Goal: Task Accomplishment & Management: Complete application form

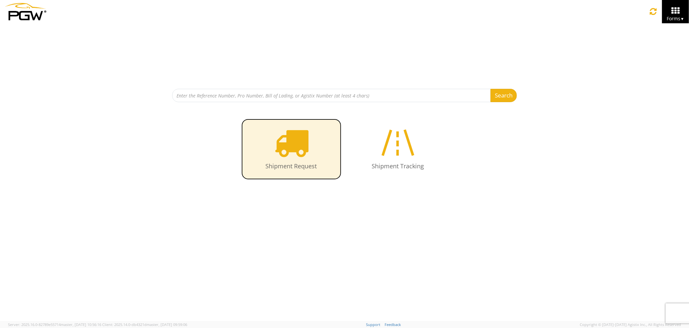
click at [282, 148] on icon at bounding box center [291, 143] width 34 height 34
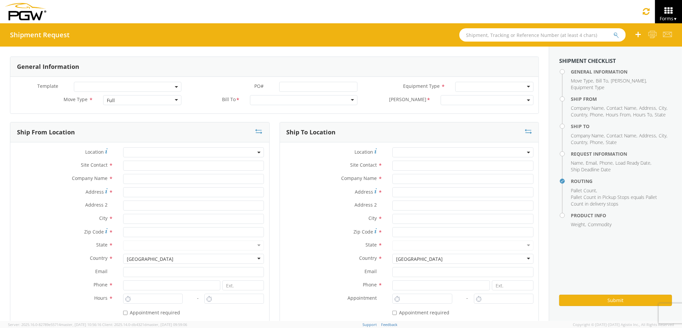
click at [155, 104] on div "Full" at bounding box center [142, 100] width 78 height 10
click at [266, 99] on div at bounding box center [304, 100] width 108 height 10
type input "5559"
click at [196, 165] on input "text" at bounding box center [196, 166] width 143 height 10
click at [193, 187] on div "Company Name *" at bounding box center [141, 180] width 262 height 13
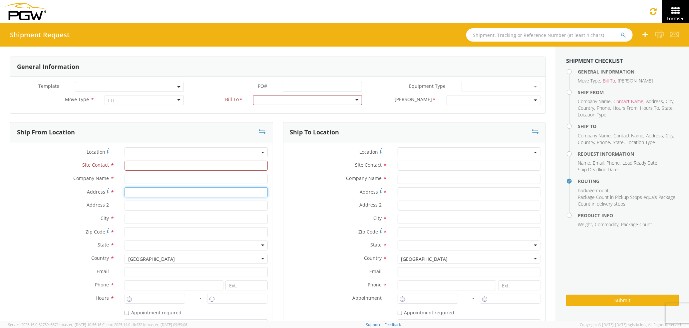
click at [190, 192] on input "Address *" at bounding box center [196, 193] width 143 height 10
type input "[STREET_ADDRESS][PERSON_NAME]"
type input "j"
type input "PGW Auto Glass"
type input "[GEOGRAPHIC_DATA] [US_STATE] 04092"
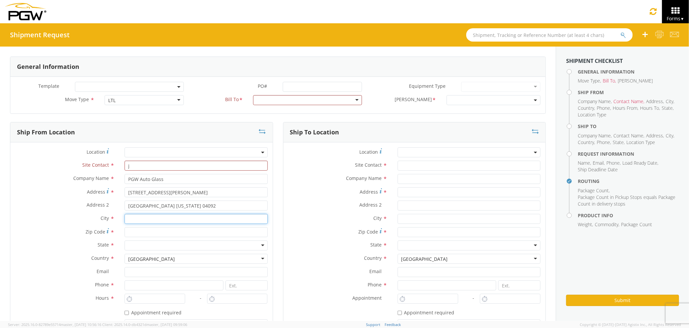
type input "[GEOGRAPHIC_DATA]"
type input "04092"
type input "[EMAIL_ADDRESS][DOMAIN_NAME]"
type input "2073321911"
type input "j"
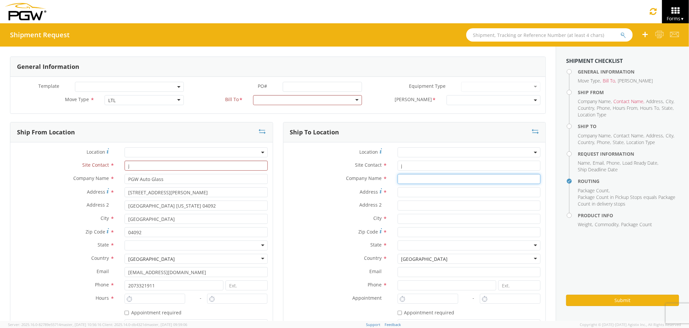
type input "PGW Auto Glass"
type input "[STREET_ADDRESS]"
type input "5"
type input "[GEOGRAPHIC_DATA]"
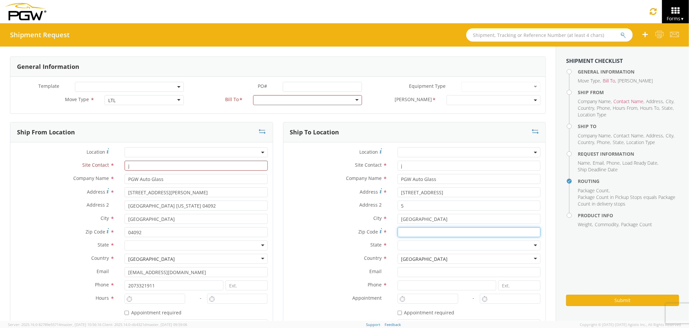
type input "04769"
type input "[EMAIL_ADDRESS][DOMAIN_NAME]"
type input "2077745169"
type input "[PERSON_NAME] [PERSON_NAME]"
type input "[EMAIL_ADDRESS][DOMAIN_NAME]"
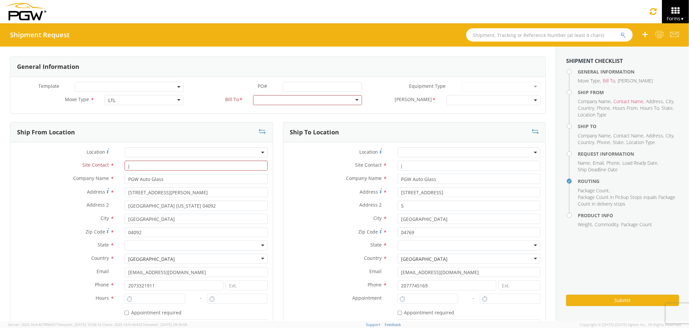
type input "7272478279"
type input "1000"
type input "1"
click at [316, 104] on div at bounding box center [307, 100] width 109 height 10
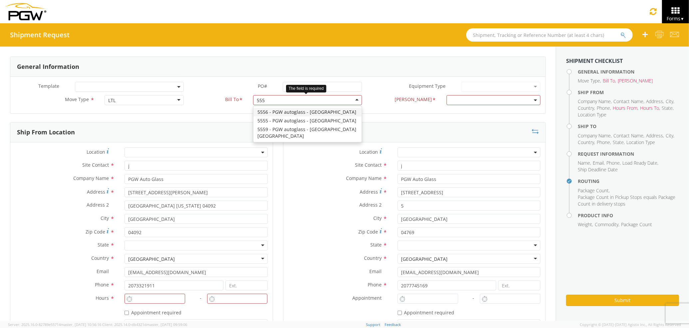
type input "5559"
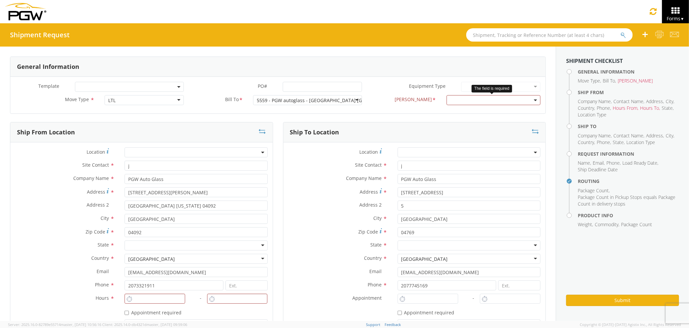
click at [450, 102] on span at bounding box center [494, 100] width 94 height 10
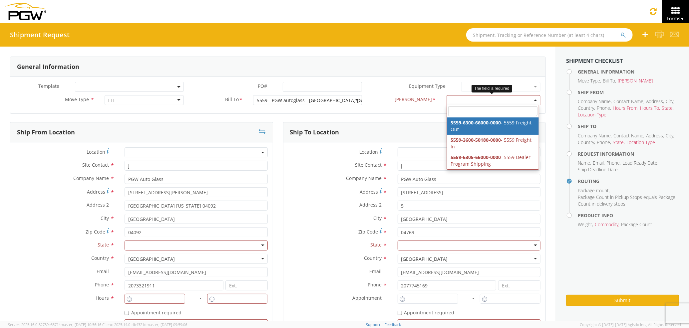
select select "5559-6300-66000-0000"
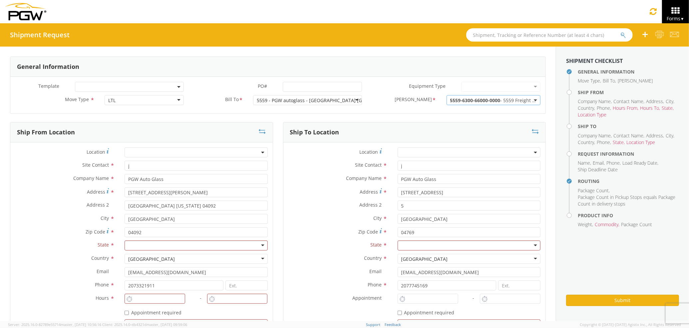
click at [159, 240] on div "Zip Code * 04092" at bounding box center [141, 233] width 262 height 13
click at [162, 250] on div at bounding box center [196, 246] width 143 height 10
type input "ma"
click at [407, 249] on div at bounding box center [469, 246] width 143 height 10
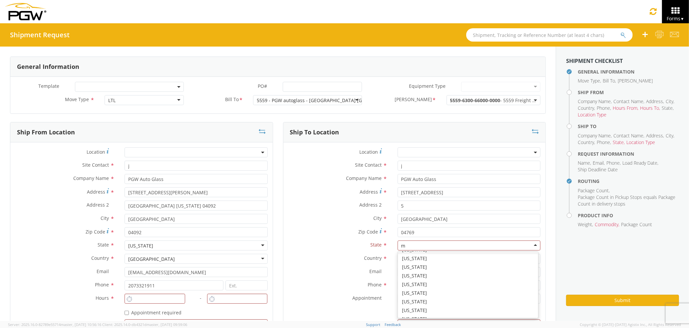
type input "ma"
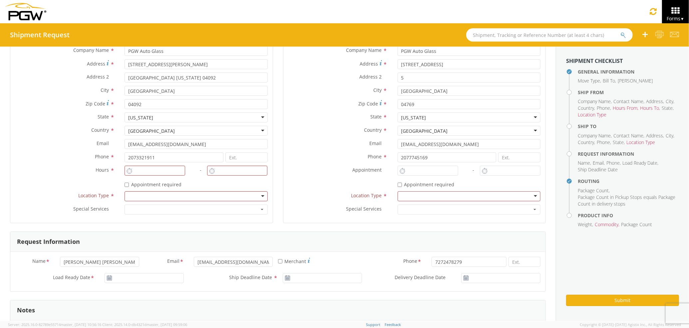
scroll to position [133, 0]
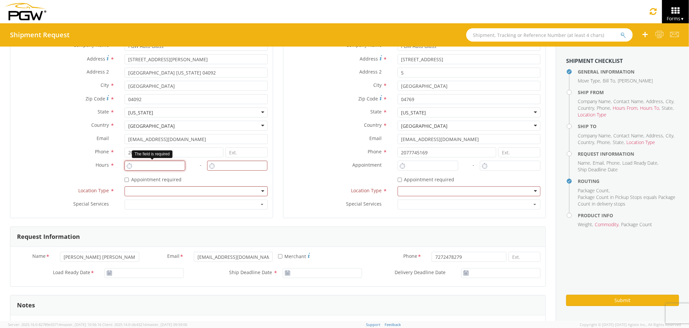
type input "11:00 AM"
type input "12:00 PM"
click at [173, 165] on input "11:00 AM" at bounding box center [155, 166] width 61 height 10
type input "11:00 AM"
click at [423, 168] on input "11:00 AM" at bounding box center [428, 166] width 61 height 10
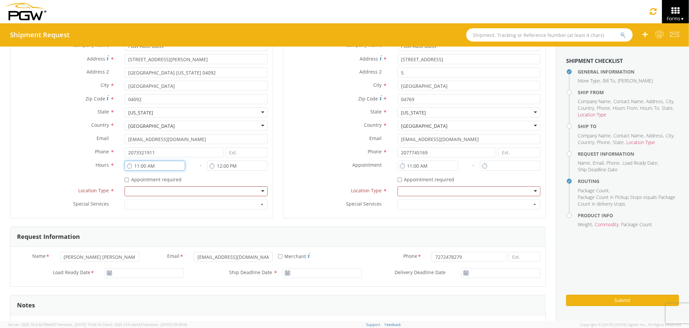
click at [159, 166] on input "11:00 AM" at bounding box center [155, 166] width 61 height 10
type input "3:00 AM"
click at [236, 164] on input "12:00 PM" at bounding box center [237, 166] width 61 height 10
type input "4:00 PM"
click at [230, 189] on div at bounding box center [196, 192] width 143 height 10
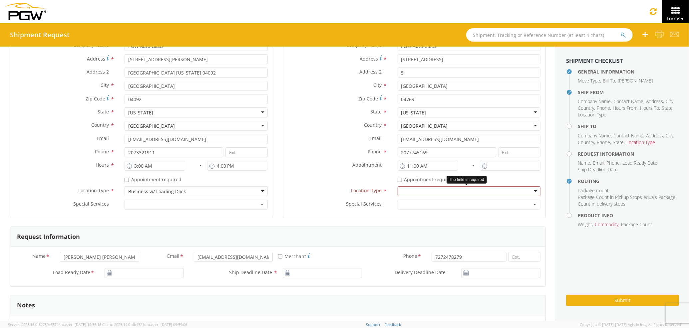
click at [409, 193] on div at bounding box center [469, 192] width 143 height 10
type input "[DATE]"
click at [130, 274] on input "[DATE]" at bounding box center [144, 273] width 79 height 10
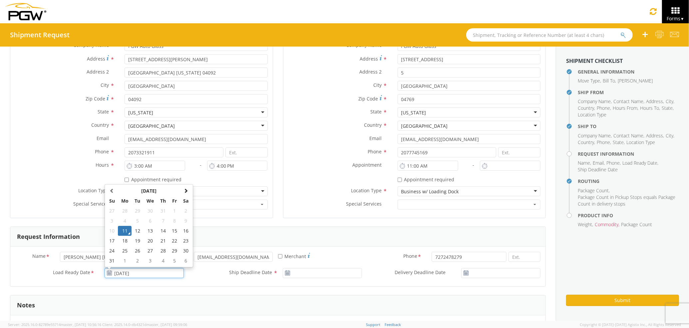
click at [125, 232] on td "11" at bounding box center [125, 231] width 14 height 10
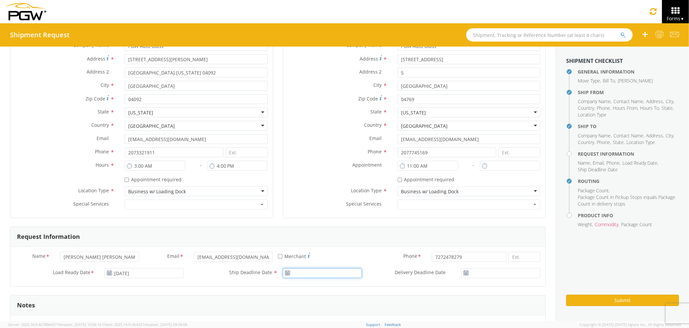
type input "[DATE]"
click at [307, 272] on input "[DATE]" at bounding box center [322, 273] width 79 height 10
click at [301, 231] on td "11" at bounding box center [303, 231] width 14 height 10
click at [484, 276] on input "[DATE]" at bounding box center [500, 273] width 79 height 10
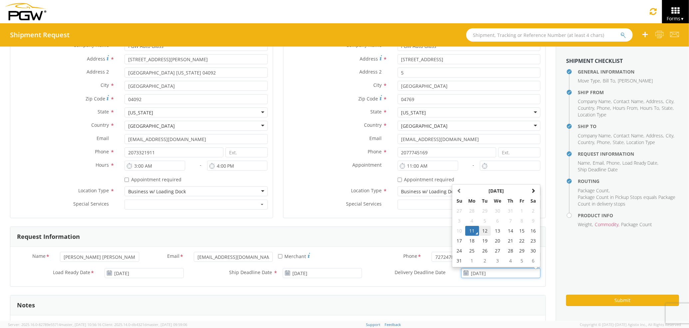
click at [479, 234] on td "12" at bounding box center [485, 231] width 12 height 10
type input "[DATE]"
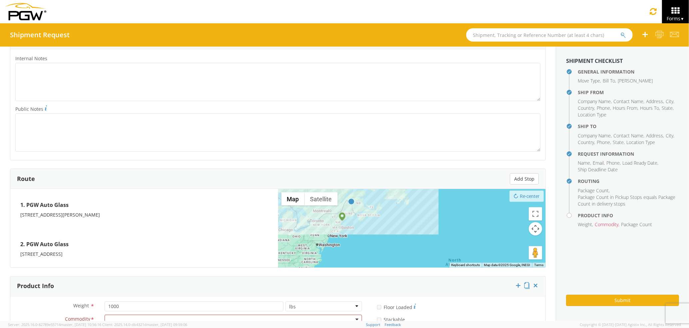
scroll to position [510, 0]
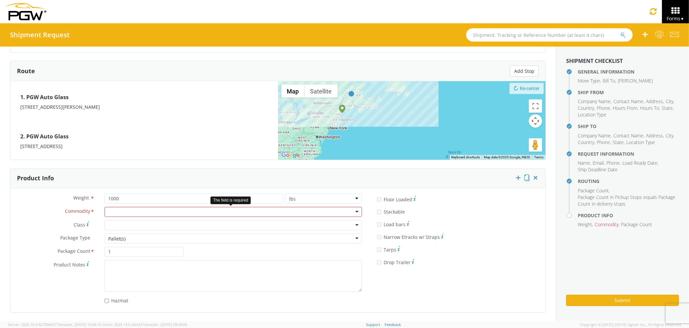
click at [121, 216] on div at bounding box center [233, 212] width 257 height 10
type input "wind"
click at [131, 213] on div "Windshield Repair" at bounding box center [128, 212] width 41 height 7
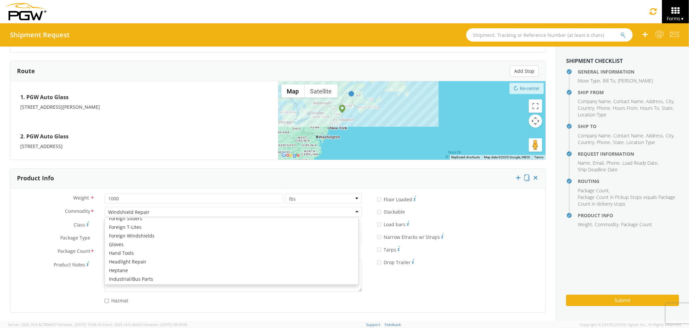
scroll to position [192, 0]
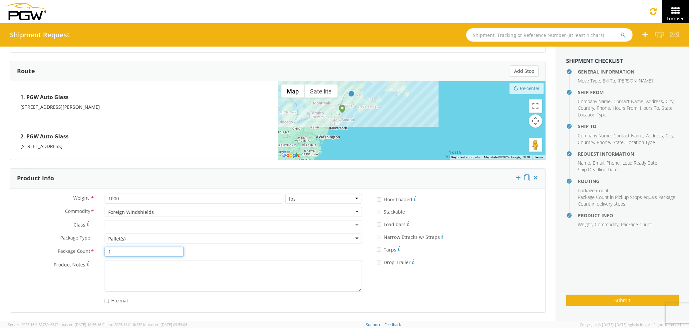
drag, startPoint x: 138, startPoint y: 250, endPoint x: 100, endPoint y: 250, distance: 37.6
click at [100, 250] on div "1" at bounding box center [144, 252] width 89 height 10
type input "2"
click at [646, 299] on button "Submit" at bounding box center [622, 300] width 113 height 11
